Goal: Task Accomplishment & Management: Manage account settings

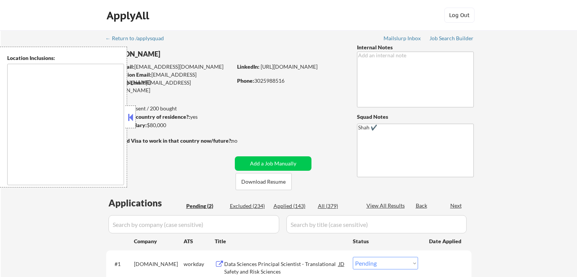
select select ""pending""
type textarea "[GEOGRAPHIC_DATA], DE [GEOGRAPHIC_DATA], [GEOGRAPHIC_DATA], DE [GEOGRAPHIC_DATA…"
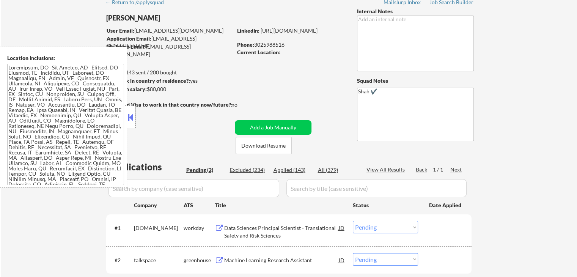
scroll to position [114, 0]
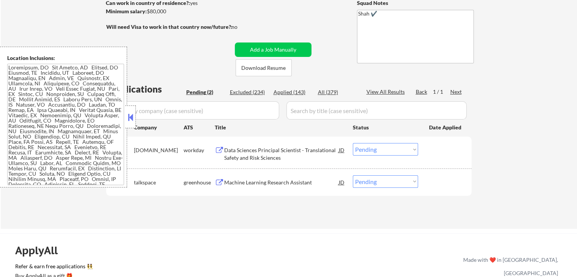
click at [255, 149] on div "Data Sciences Principal Scientist - Translational Safety and Risk Sciences" at bounding box center [281, 153] width 114 height 15
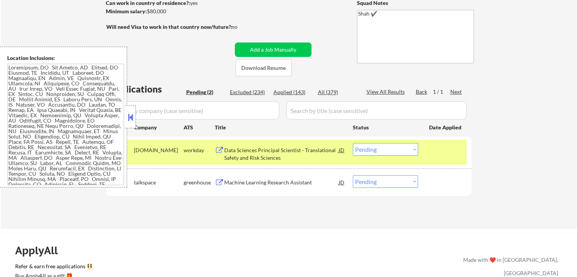
click at [249, 182] on div "Machine Learning Research Assistant" at bounding box center [281, 183] width 114 height 8
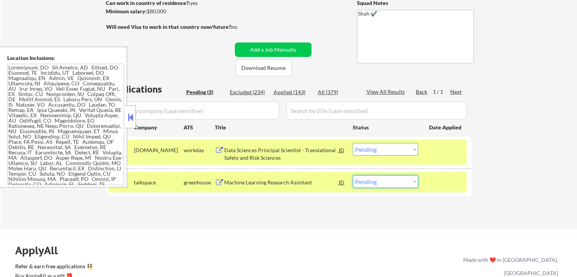
click at [373, 176] on select "Choose an option... Pending Applied Excluded (Questions) Excluded (Expired) Exc…" at bounding box center [384, 181] width 65 height 13
select select ""excluded__salary_""
click at [352, 175] on select "Choose an option... Pending Applied Excluded (Questions) Excluded (Expired) Exc…" at bounding box center [384, 181] width 65 height 13
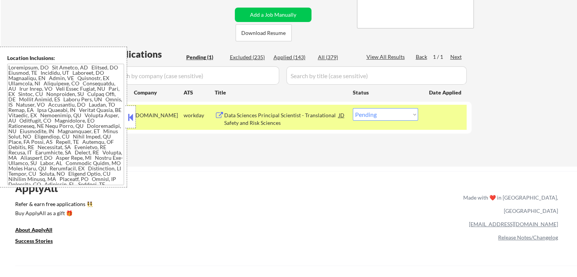
scroll to position [152, 0]
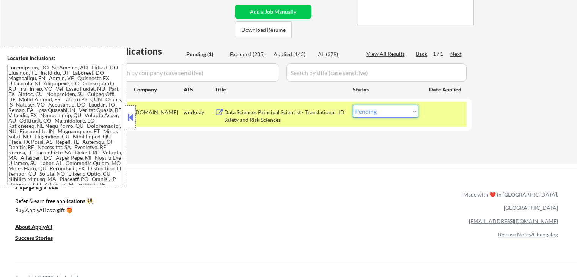
click at [374, 112] on select "Choose an option... Pending Applied Excluded (Questions) Excluded (Expired) Exc…" at bounding box center [384, 111] width 65 height 13
select select ""applied""
click at [352, 105] on select "Choose an option... Pending Applied Excluded (Questions) Excluded (Expired) Exc…" at bounding box center [384, 111] width 65 height 13
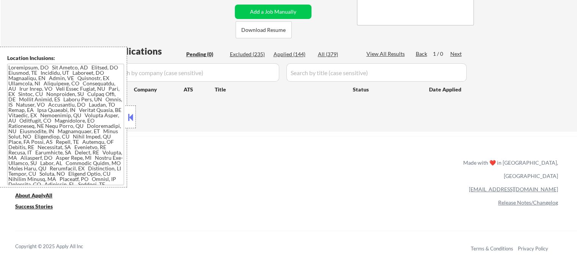
click at [463, 110] on div "Applications Pending (0) Excluded (235) Applied (144) All (379) View All Result…" at bounding box center [288, 81] width 365 height 72
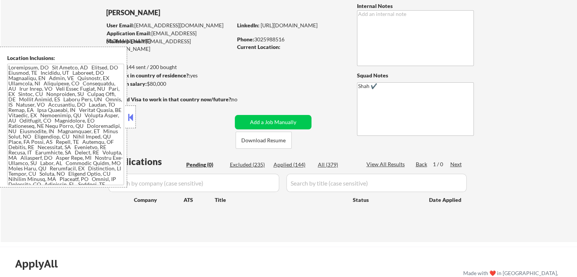
scroll to position [38, 0]
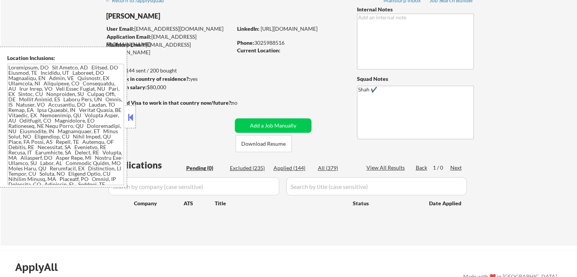
click at [319, 78] on div "← Return to /applysquad Mailslurp Inbox Job Search Builder [PERSON_NAME] User E…" at bounding box center [289, 115] width 378 height 247
